Goal: Information Seeking & Learning: Understand process/instructions

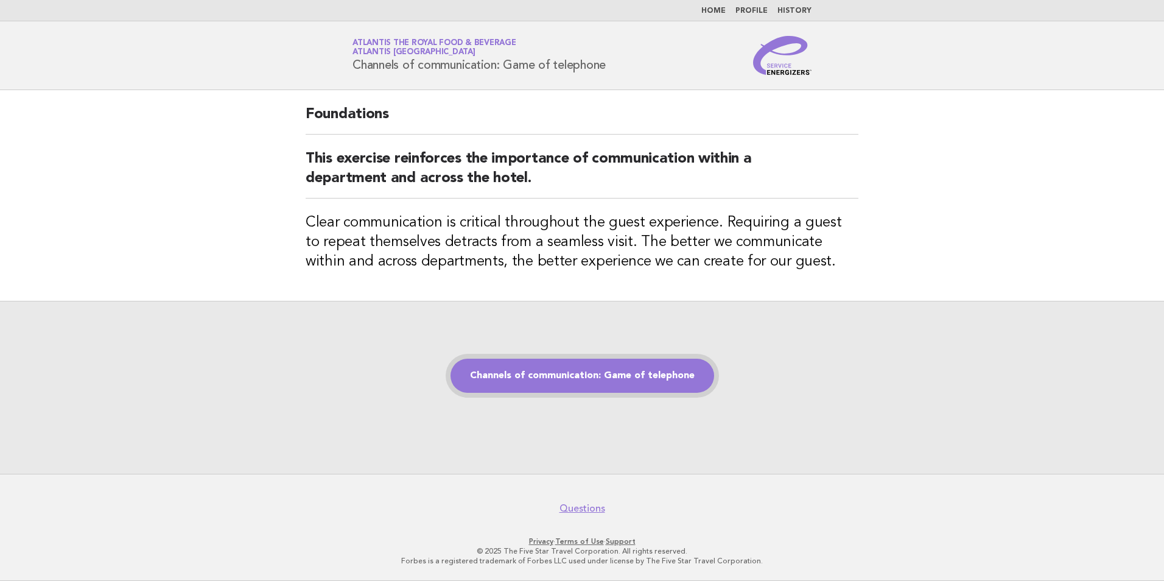
click at [636, 373] on link "Channels of communication: Game of telephone" at bounding box center [583, 376] width 264 height 34
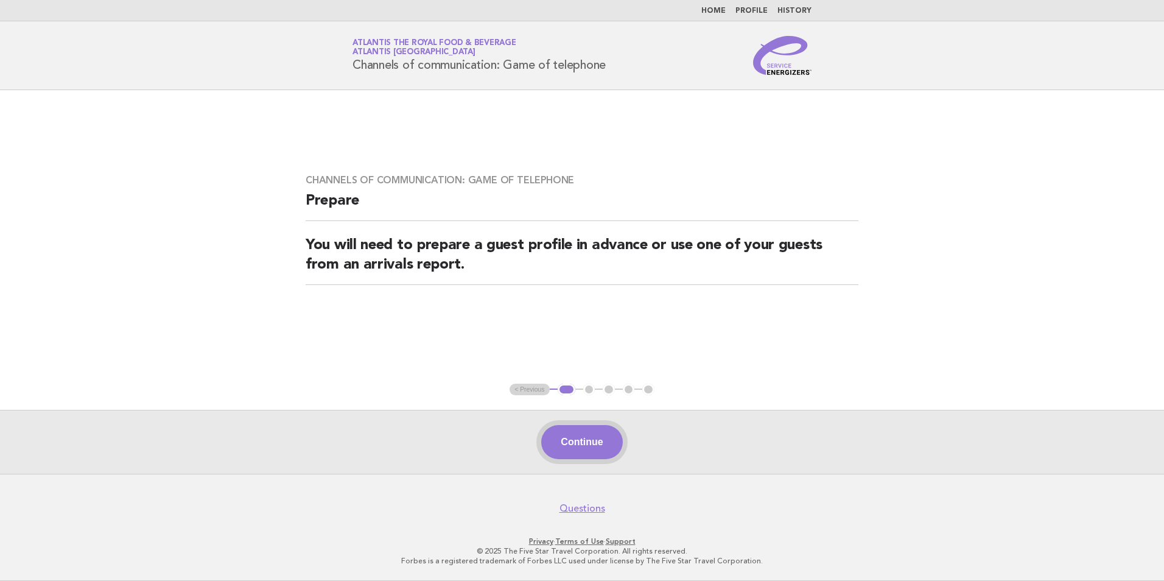
click at [594, 438] on button "Continue" at bounding box center [581, 442] width 81 height 34
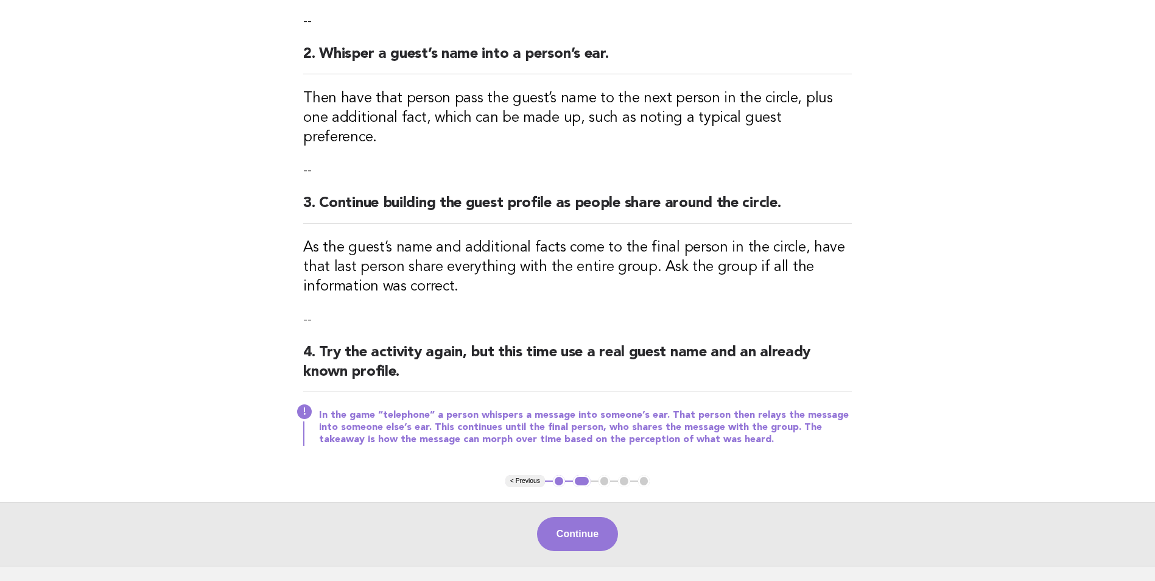
scroll to position [244, 0]
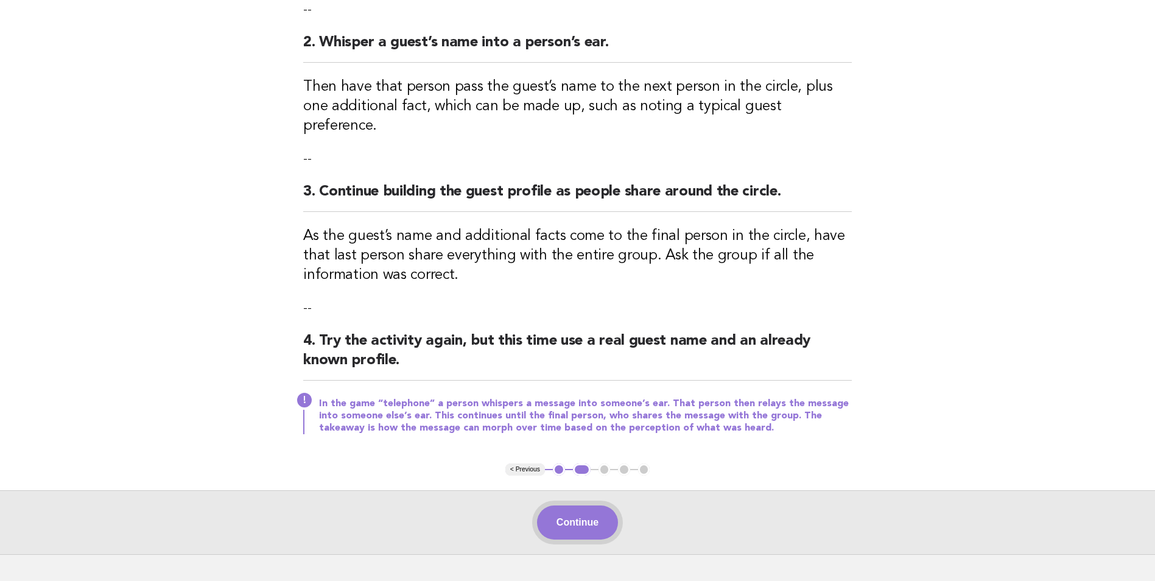
click at [586, 507] on button "Continue" at bounding box center [577, 522] width 81 height 34
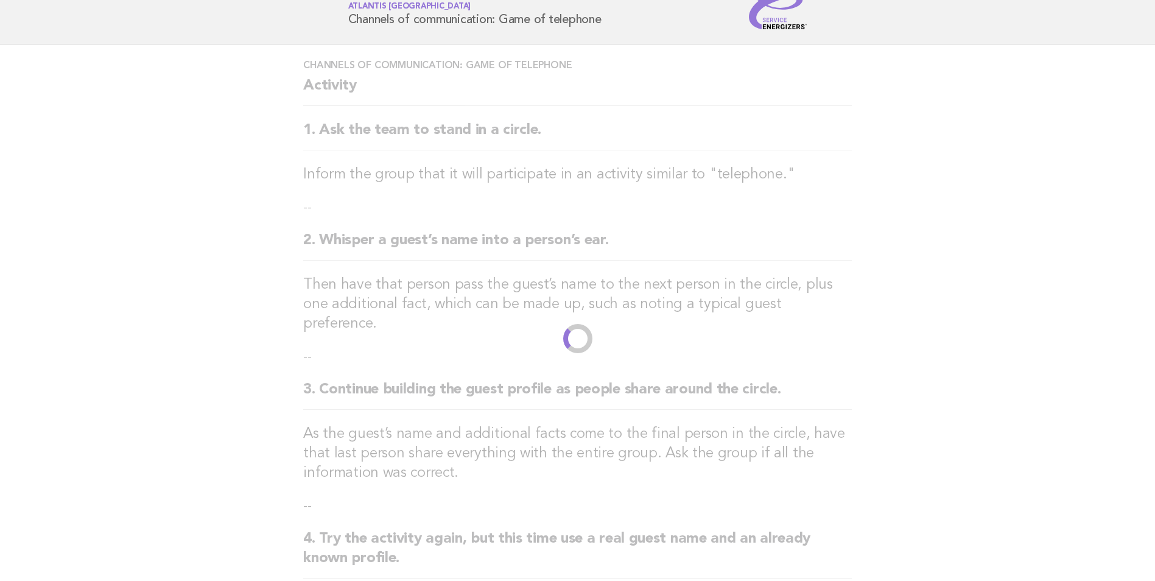
scroll to position [0, 0]
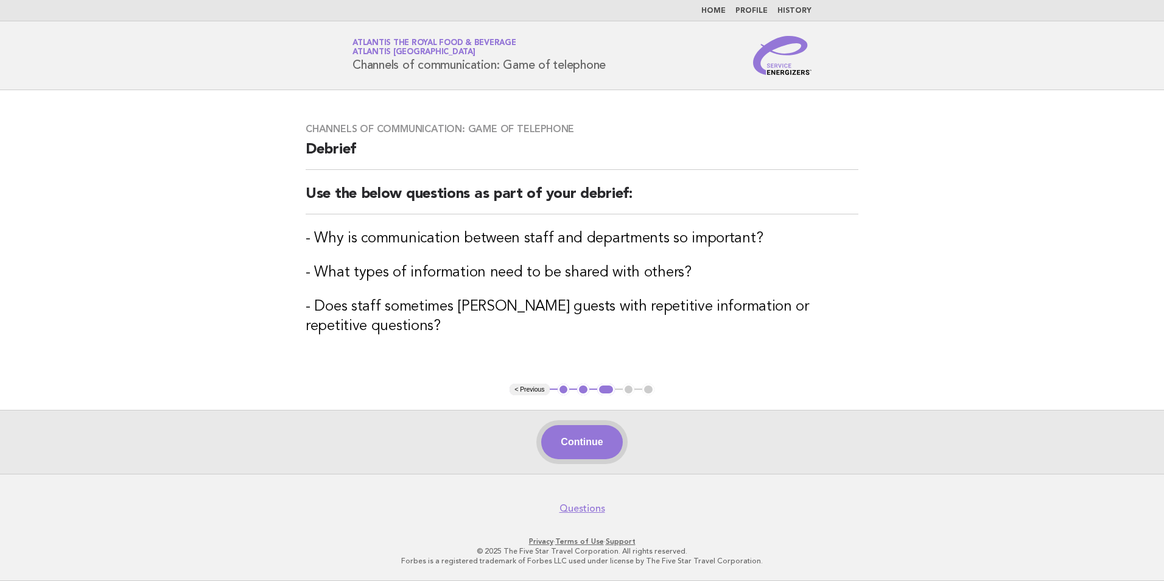
click at [601, 444] on button "Continue" at bounding box center [581, 442] width 81 height 34
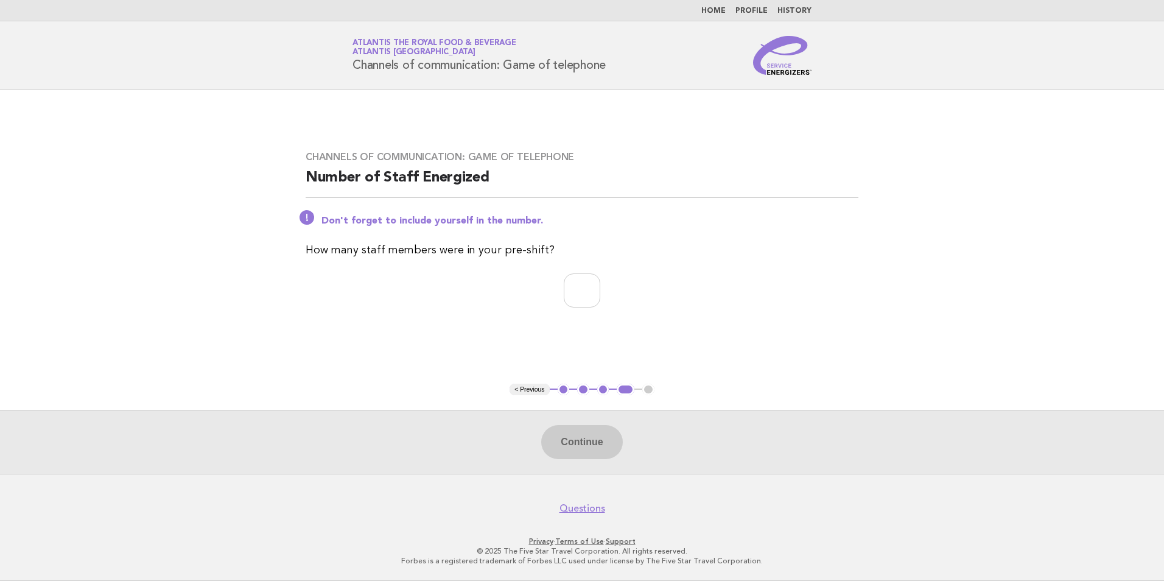
click at [326, 340] on main "Channels of communication: Game of telephone Number of Staff Energized Don't fo…" at bounding box center [582, 282] width 1164 height 384
click at [536, 388] on button "< Previous" at bounding box center [530, 390] width 40 height 12
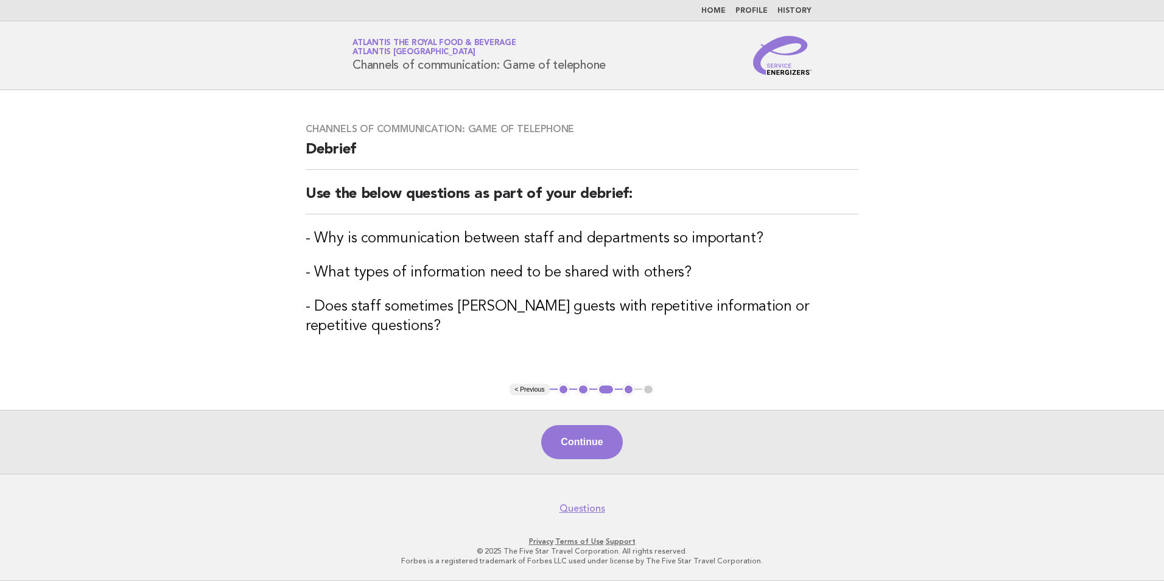
click at [526, 387] on button "< Previous" at bounding box center [530, 390] width 40 height 12
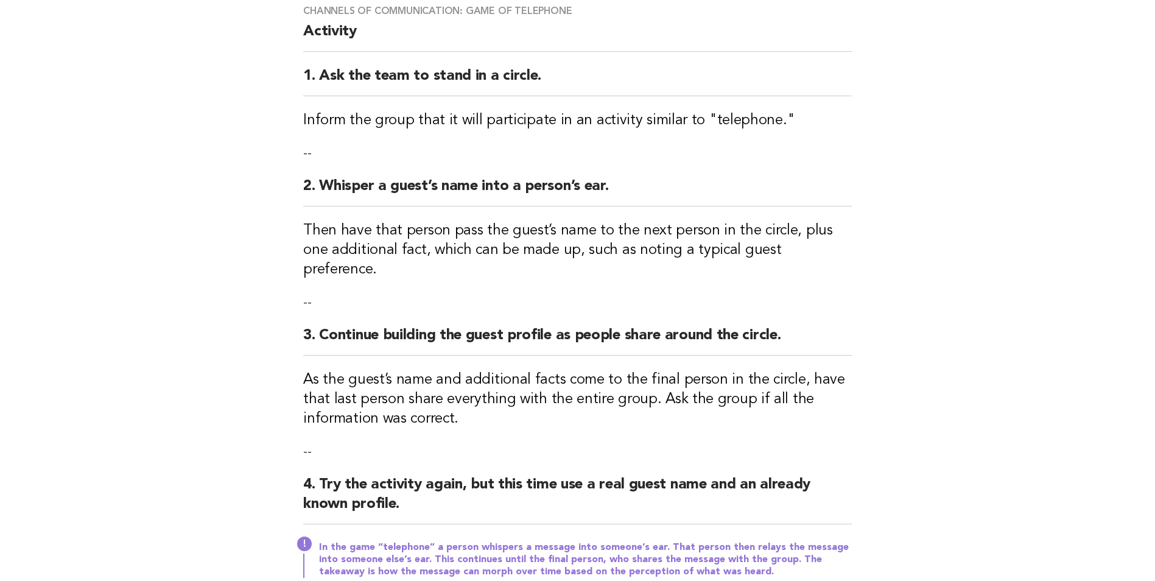
scroll to position [121, 0]
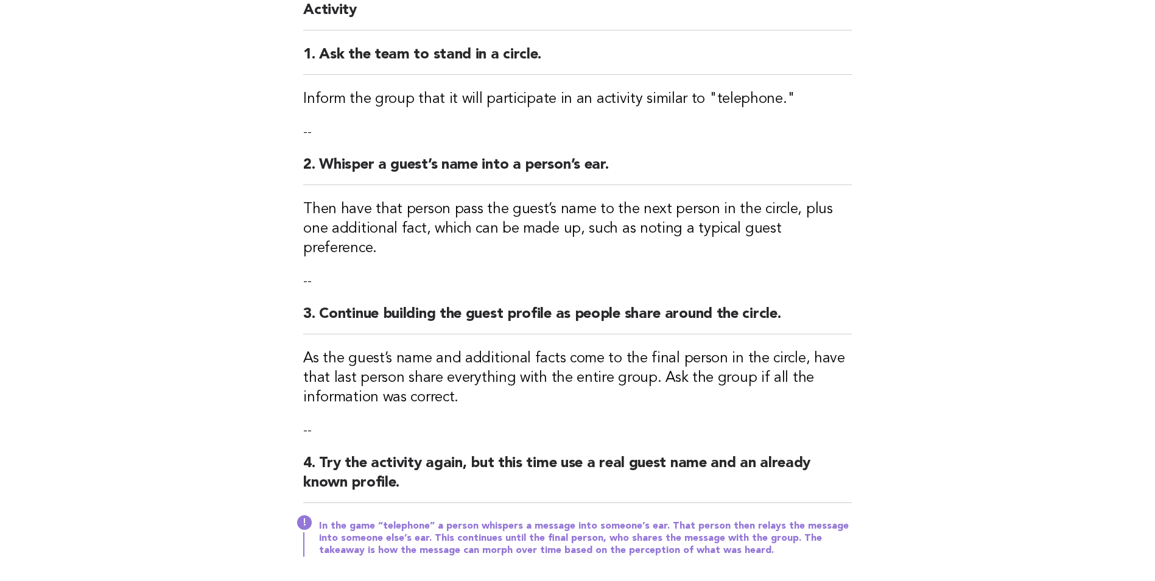
click at [522, 580] on button "< Previous" at bounding box center [525, 592] width 40 height 12
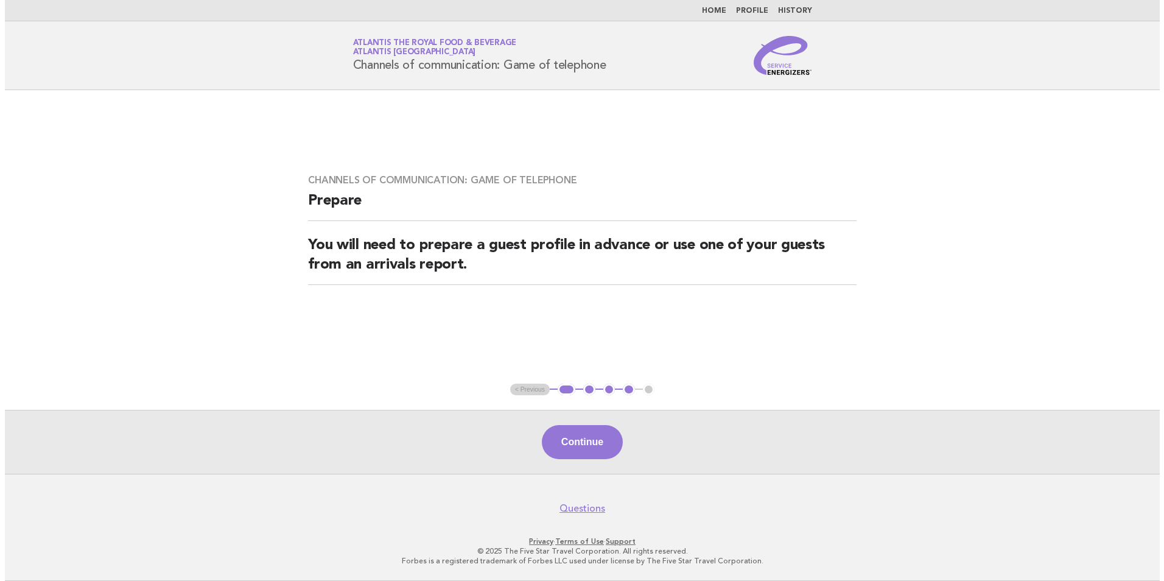
scroll to position [0, 0]
click at [523, 393] on ul "< Previous 1 2 3 4 5" at bounding box center [582, 390] width 145 height 12
click at [509, 348] on main "Channels of communication: Game of telephone Prepare You will need to prepare a…" at bounding box center [582, 282] width 1164 height 384
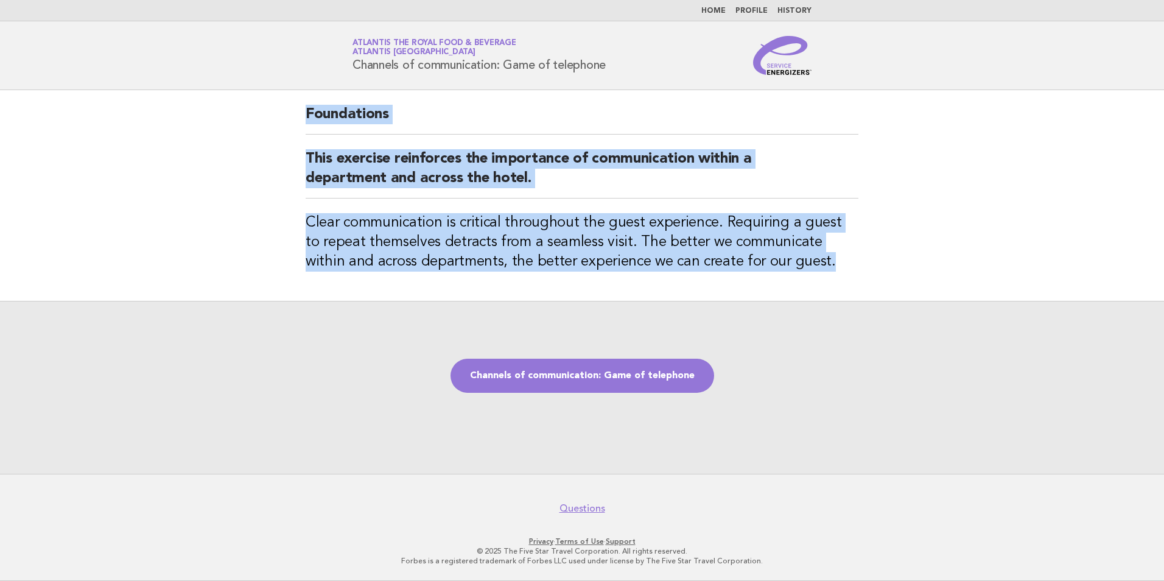
drag, startPoint x: 308, startPoint y: 116, endPoint x: 790, endPoint y: 262, distance: 504.6
click at [790, 262] on div "Foundations This exercise reinforces the importance of communication within a d…" at bounding box center [582, 195] width 582 height 211
copy div "Foundations This exercise reinforces the importance of communication within a d…"
click at [456, 262] on h3 "Clear communication is critical throughout the guest experience. Requiring a gu…" at bounding box center [582, 242] width 553 height 58
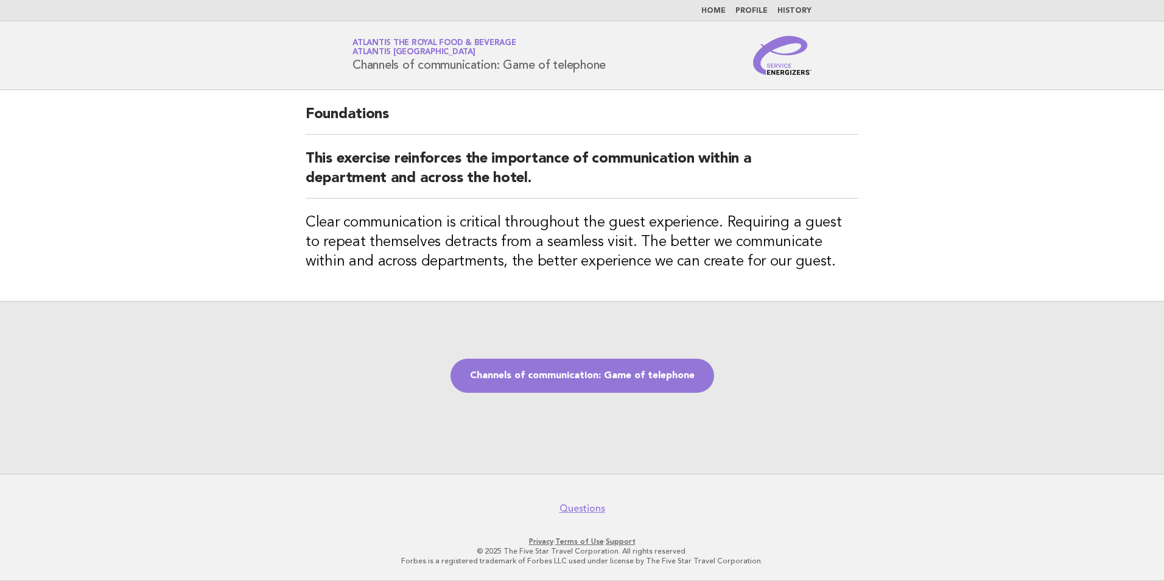
click at [607, 358] on div "Channels of communication: Game of telephone" at bounding box center [582, 387] width 1164 height 173
click at [607, 365] on link "Channels of communication: Game of telephone" at bounding box center [583, 376] width 264 height 34
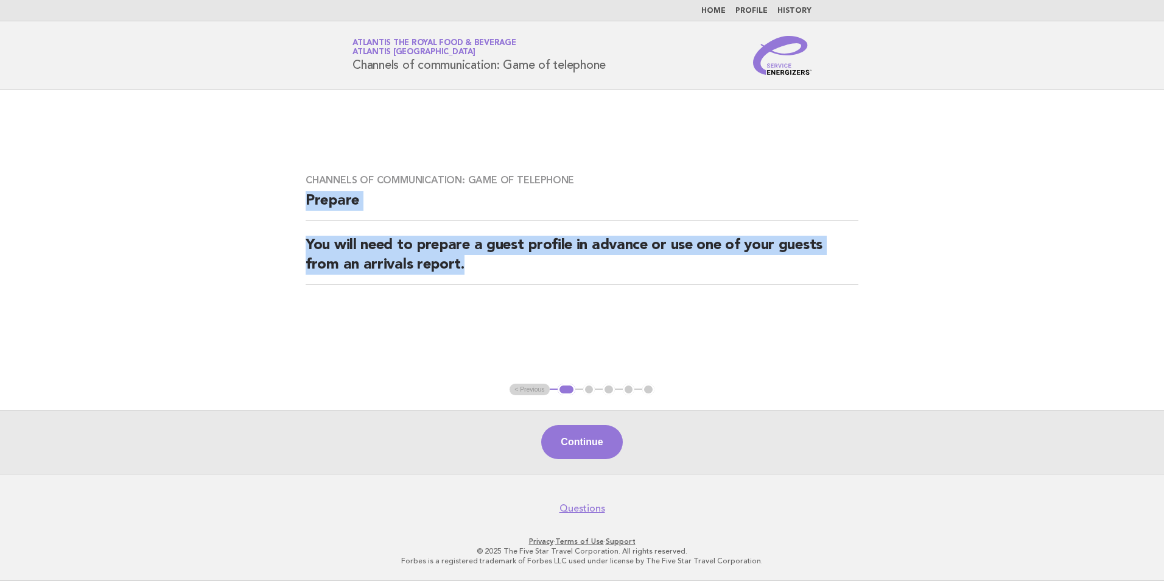
drag, startPoint x: 308, startPoint y: 204, endPoint x: 476, endPoint y: 266, distance: 179.0
click at [476, 266] on div "Channels of communication: Game of telephone Prepare You will need to prepare a…" at bounding box center [582, 237] width 582 height 155
copy div "Prepare You will need to prepare a guest profile in advance or use one of your …"
drag, startPoint x: 446, startPoint y: 311, endPoint x: 466, endPoint y: 319, distance: 21.4
click at [446, 311] on div "Channels of communication: Game of telephone Prepare You will need to prepare a…" at bounding box center [582, 237] width 582 height 155
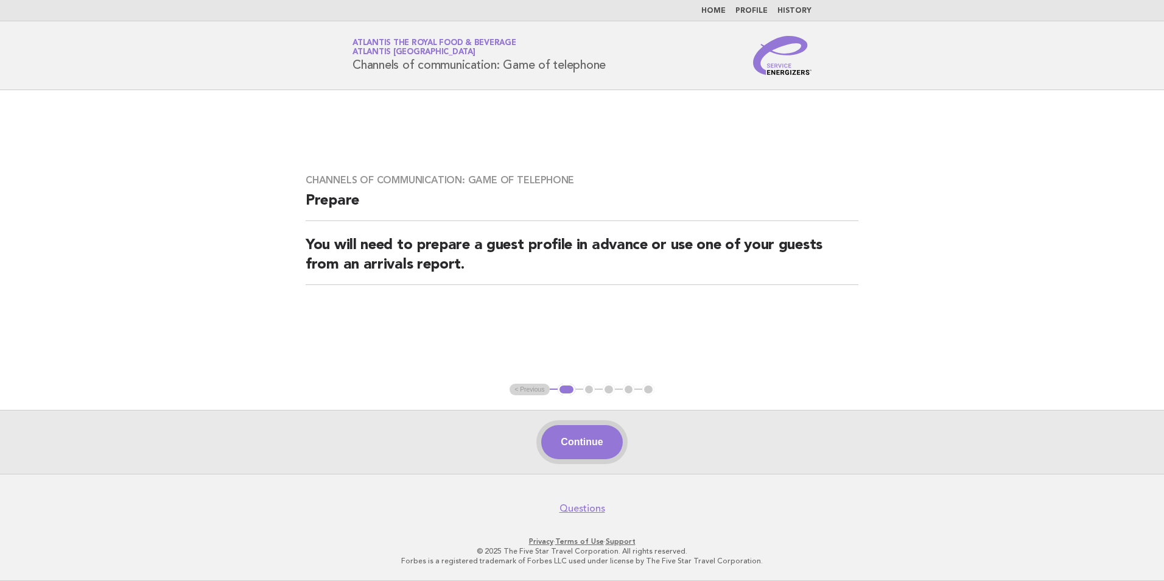
click at [599, 436] on button "Continue" at bounding box center [581, 442] width 81 height 34
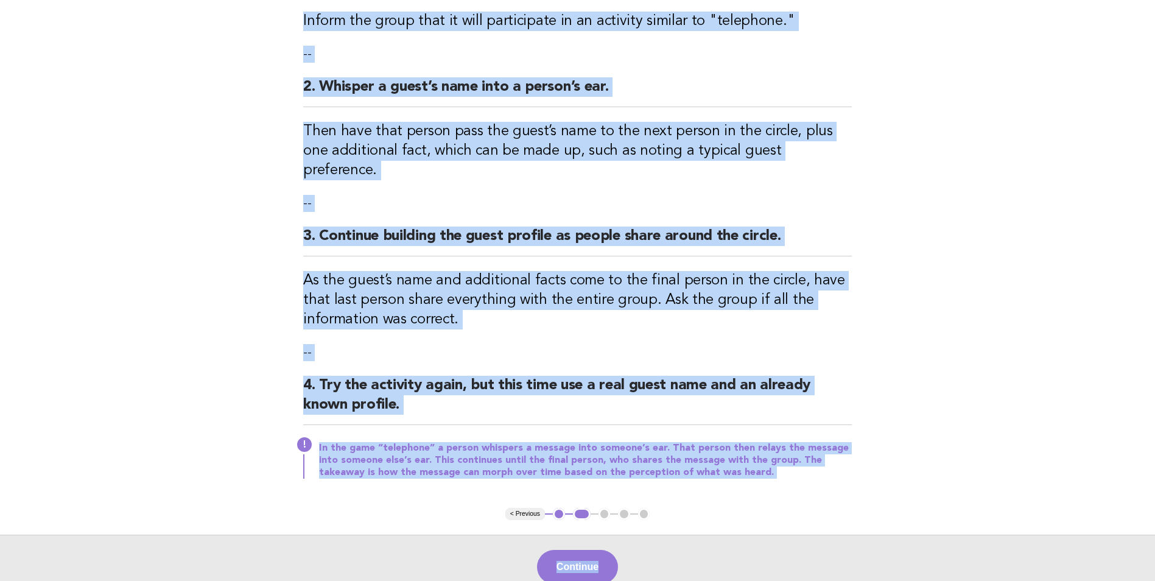
scroll to position [304, 0]
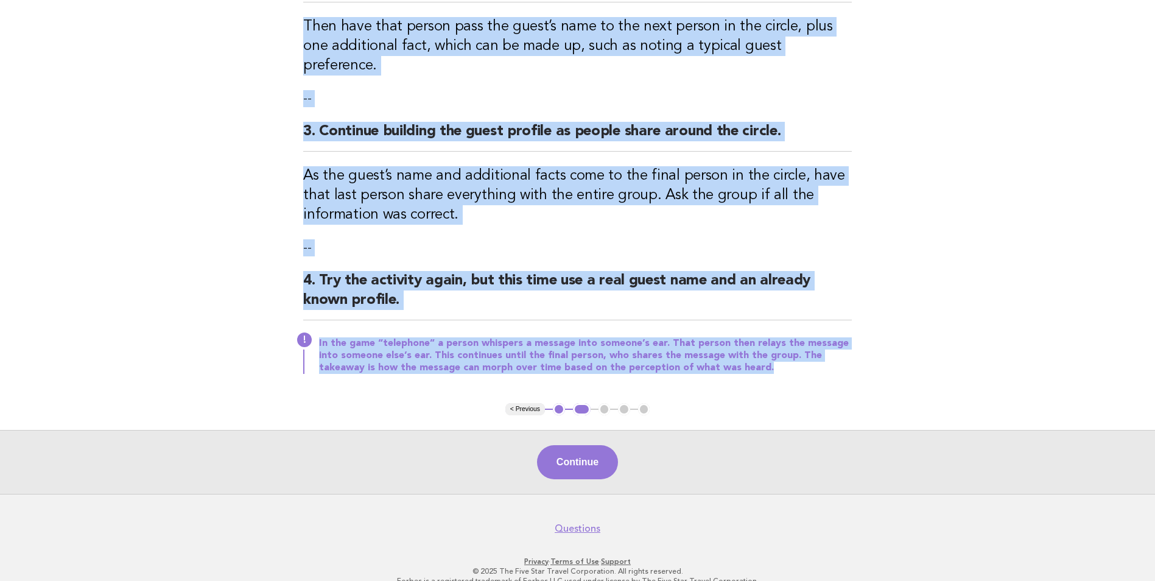
drag, startPoint x: 301, startPoint y: 130, endPoint x: 727, endPoint y: 354, distance: 481.3
click at [727, 354] on div "Channels of communication: Game of telephone Activity 1. Ask the team to stand …" at bounding box center [578, 94] width 578 height 617
copy div "Activity 1. Ask the team to stand in a circle. Inform the group that it will pa…"
drag, startPoint x: 727, startPoint y: 354, endPoint x: 748, endPoint y: 379, distance: 33.3
click at [748, 379] on div "Channels of communication: Game of telephone Activity 1. Ask the team to stand …" at bounding box center [578, 94] width 578 height 617
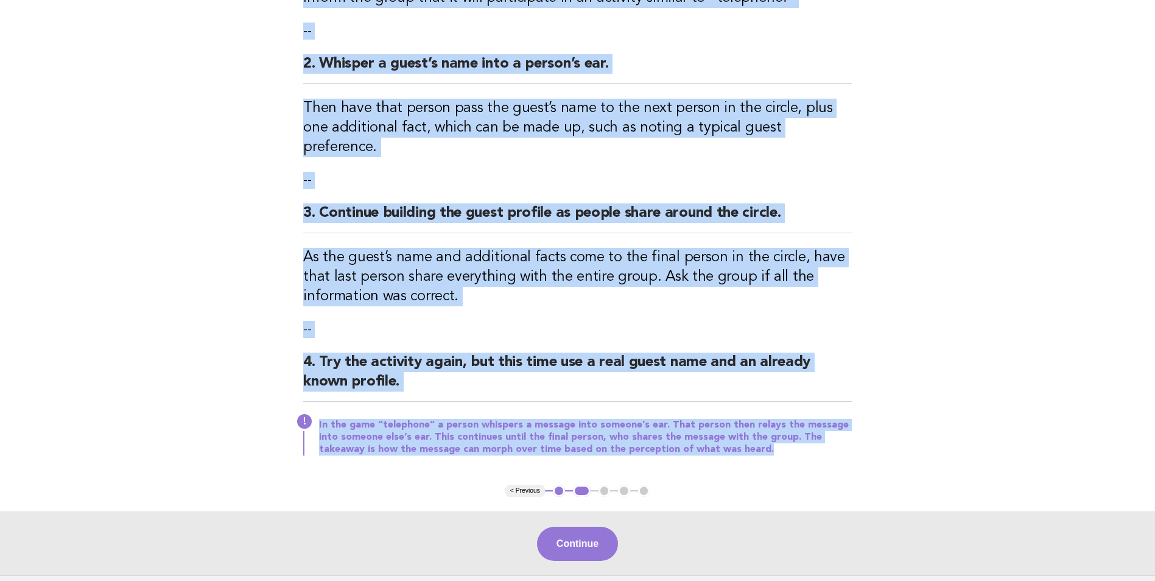
scroll to position [0, 0]
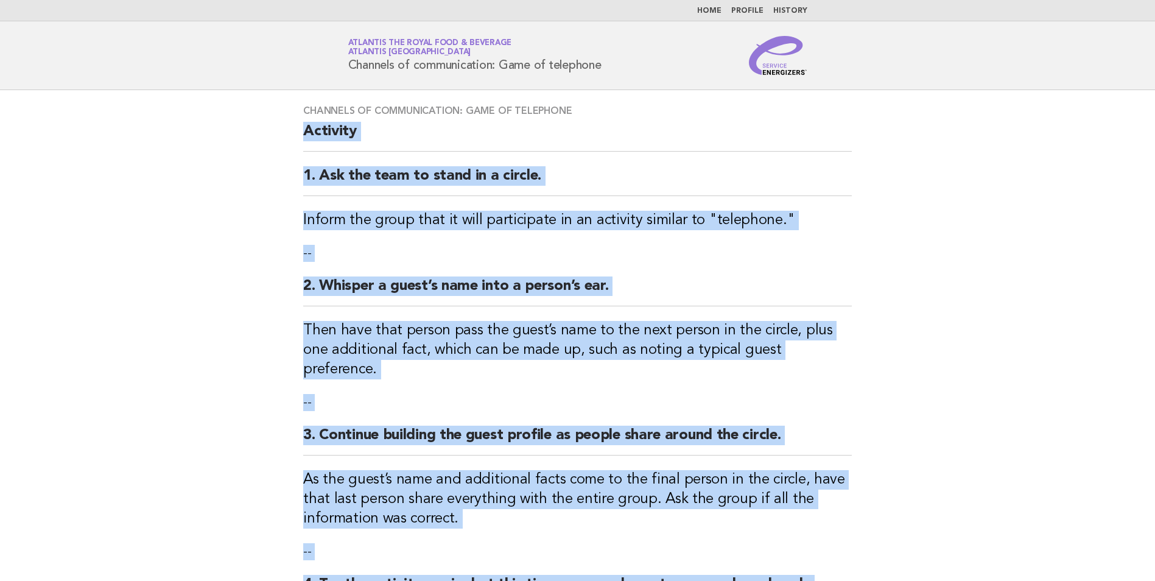
drag, startPoint x: 704, startPoint y: 348, endPoint x: 301, endPoint y: 125, distance: 461.0
click at [301, 125] on div "Channels of communication: Game of telephone Activity 1. Ask the team to stand …" at bounding box center [578, 398] width 578 height 617
copy div "Activity 1. Ask the team to stand in a circle. Inform the group that it will pa…"
click at [460, 281] on h2 "2. Whisper a guest’s name into a person’s ear." at bounding box center [577, 291] width 549 height 30
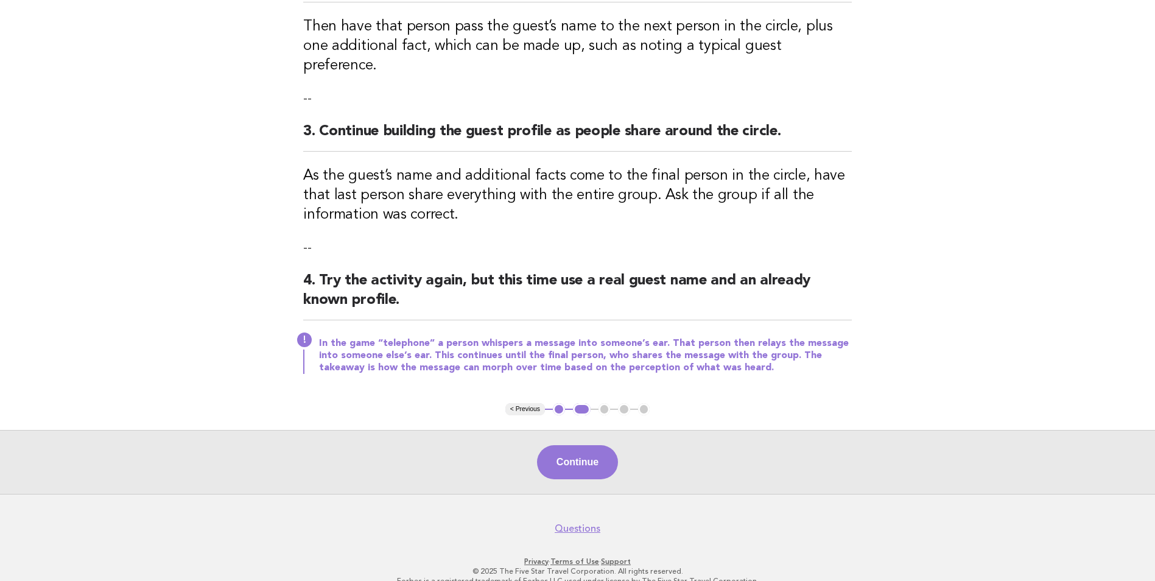
click at [580, 445] on button "Continue" at bounding box center [577, 462] width 81 height 34
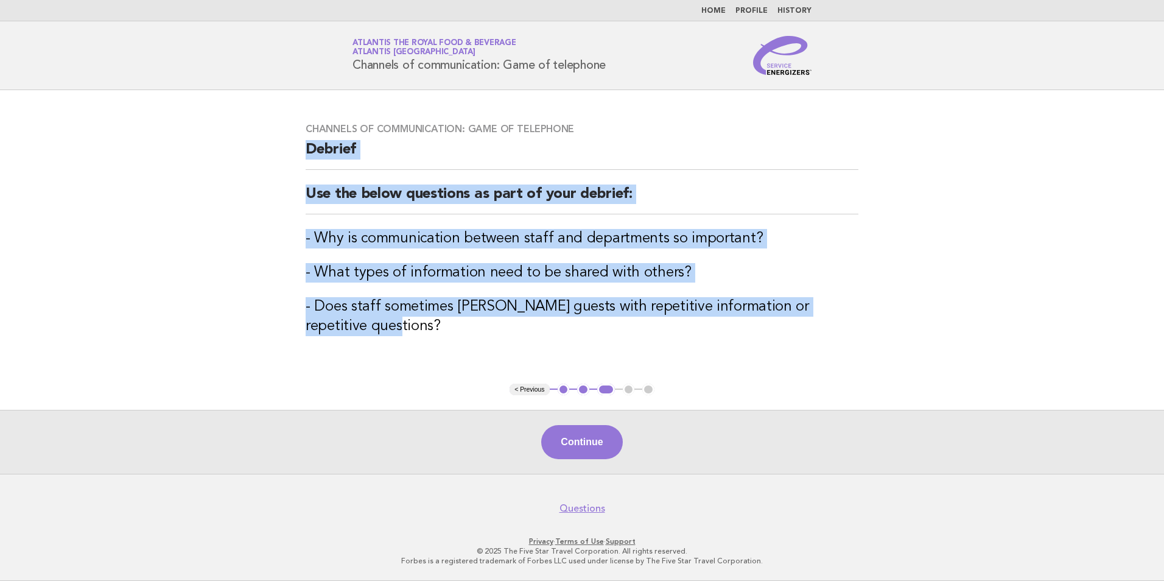
drag, startPoint x: 303, startPoint y: 150, endPoint x: 675, endPoint y: 326, distance: 411.9
click at [675, 326] on div "Channels of communication: Game of telephone Debrief Use the below questions as…" at bounding box center [582, 236] width 582 height 257
copy div "Debrief Use the below questions as part of your debrief: - Why is communication…"
click at [441, 385] on main "Channels of communication: Game of telephone Debrief Use the below questions as…" at bounding box center [582, 282] width 1164 height 384
